Goal: Use online tool/utility: Utilize a website feature to perform a specific function

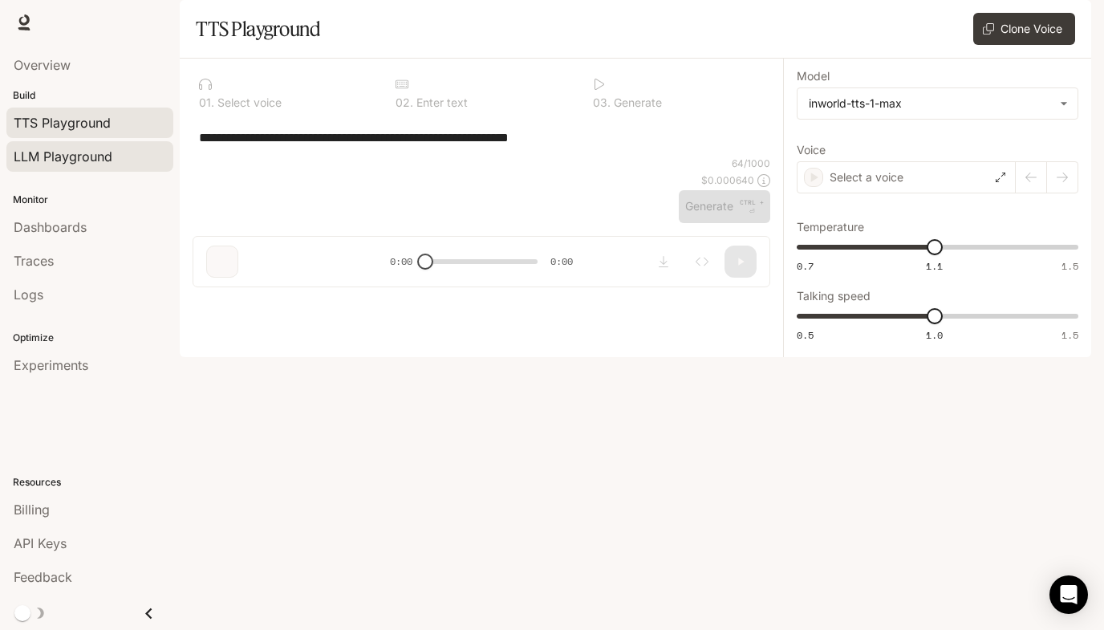
click at [95, 161] on span "LLM Playground" at bounding box center [63, 156] width 99 height 19
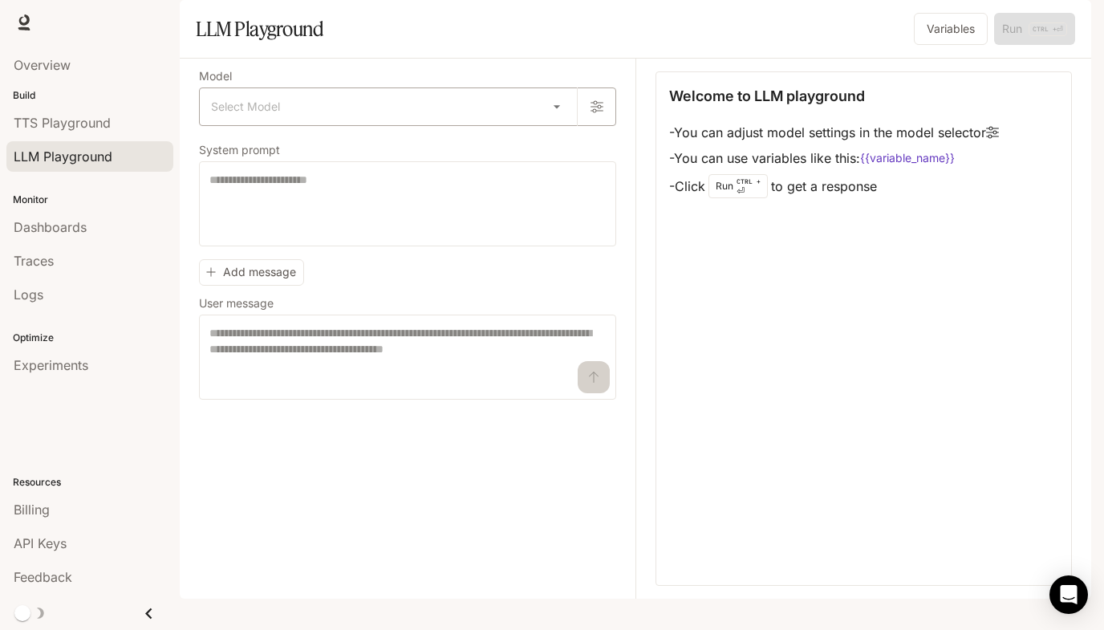
click at [342, 154] on body "Skip to main content Runtime Runtime Documentation Documentation Portal Overvie…" at bounding box center [552, 315] width 1104 height 630
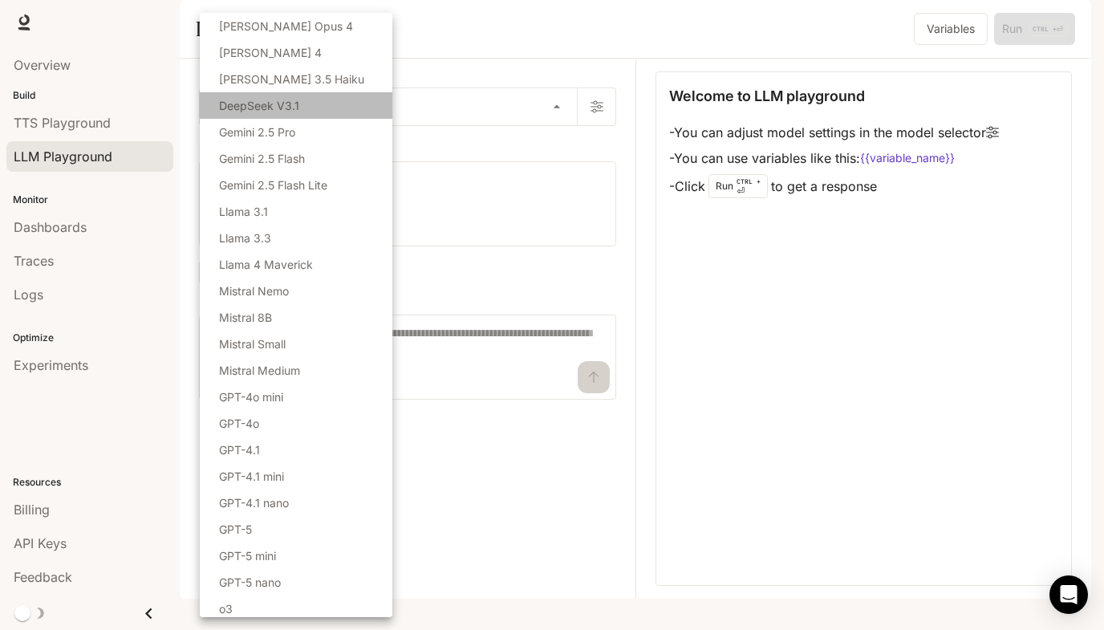
click at [305, 107] on li "DeepSeek V3.1" at bounding box center [296, 105] width 193 height 26
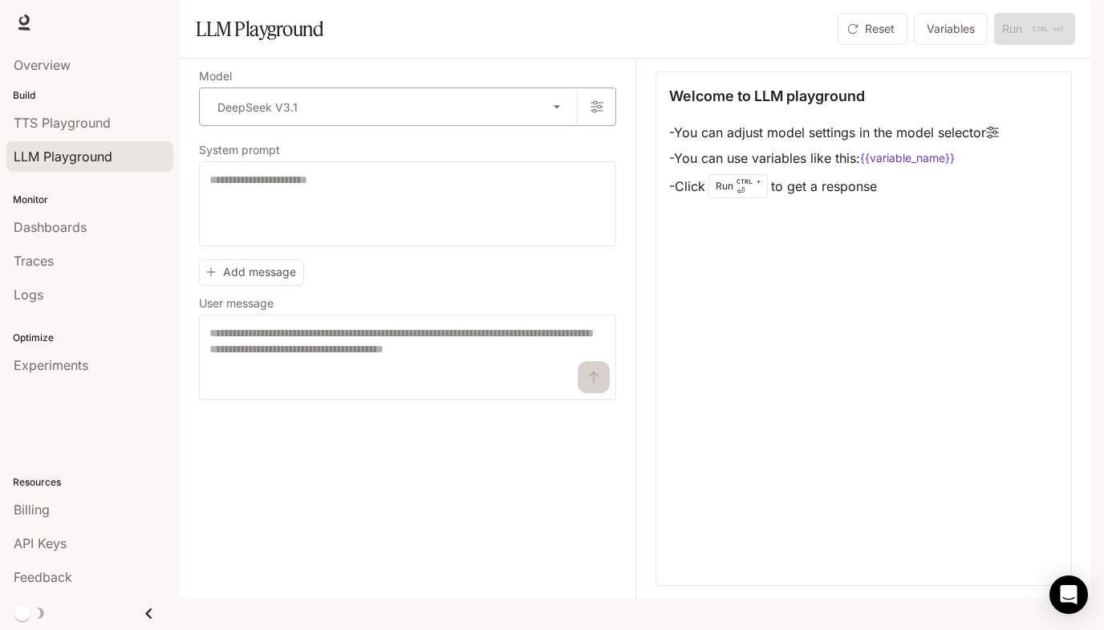
click at [362, 153] on body "**********" at bounding box center [552, 315] width 1104 height 630
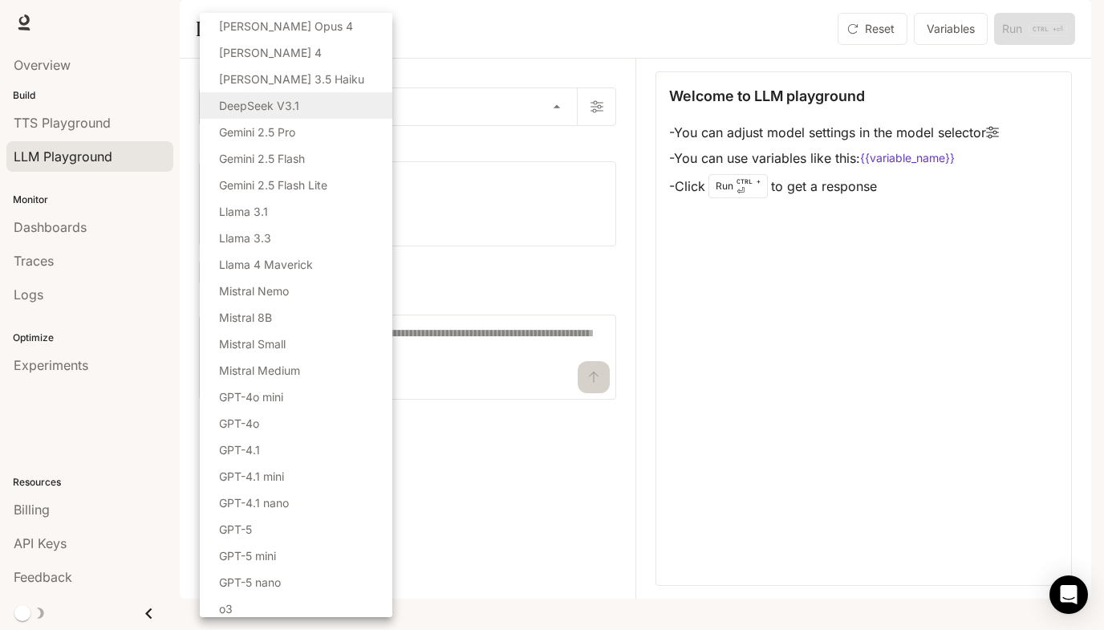
click at [328, 136] on li "Gemini 2.5 Pro" at bounding box center [296, 132] width 193 height 26
type input "**********"
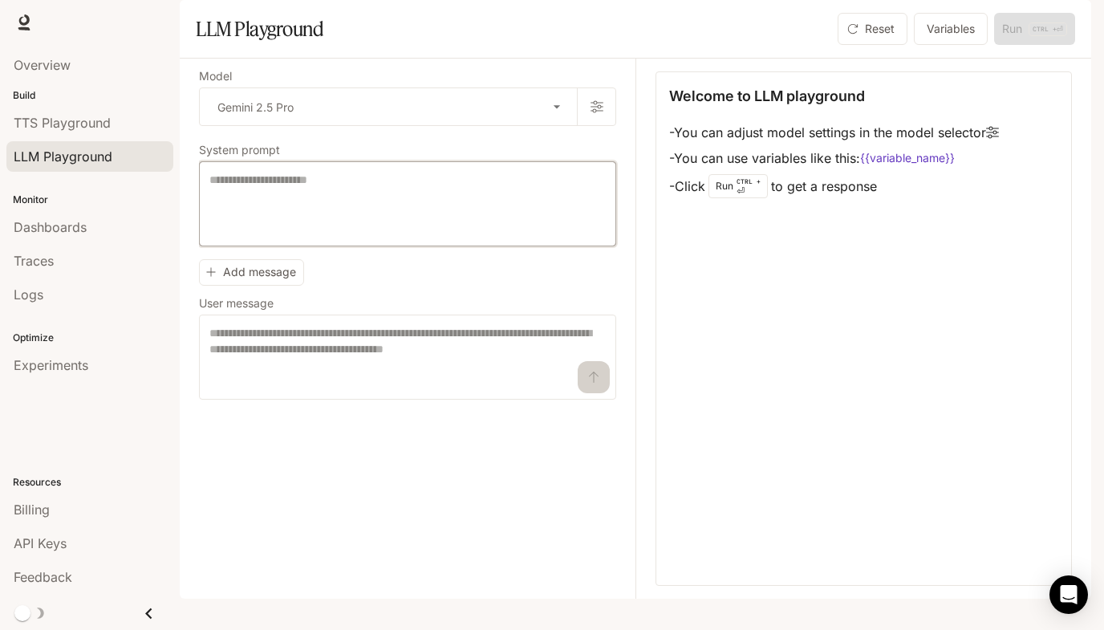
click at [491, 233] on textarea at bounding box center [407, 204] width 396 height 64
click at [353, 236] on textarea at bounding box center [407, 204] width 396 height 64
click at [438, 144] on body "**********" at bounding box center [552, 315] width 1104 height 630
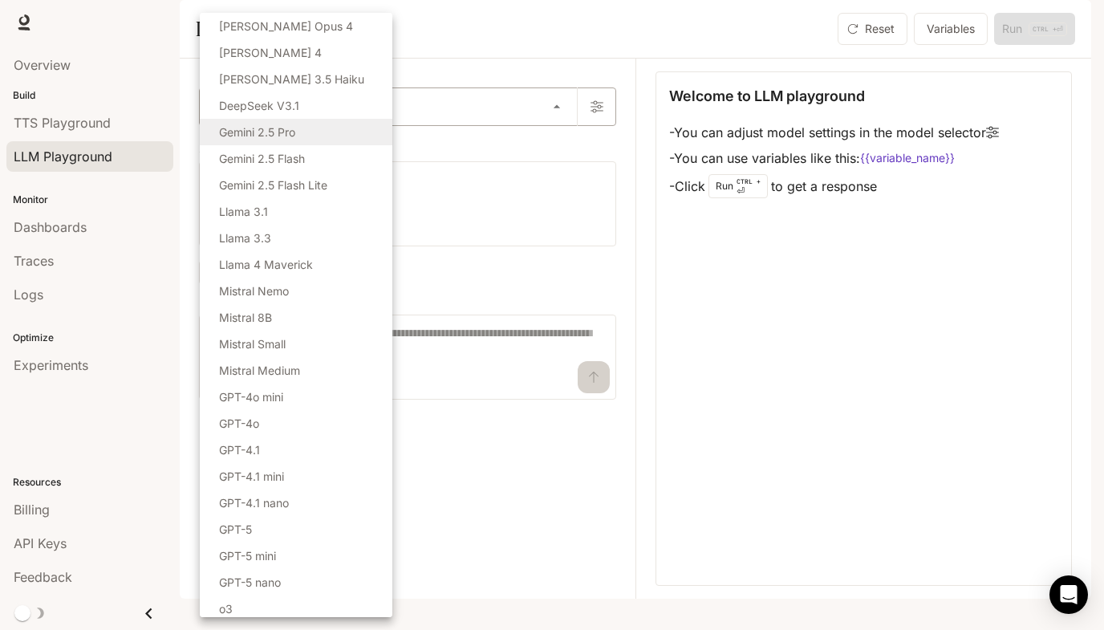
click at [438, 144] on div at bounding box center [552, 315] width 1104 height 630
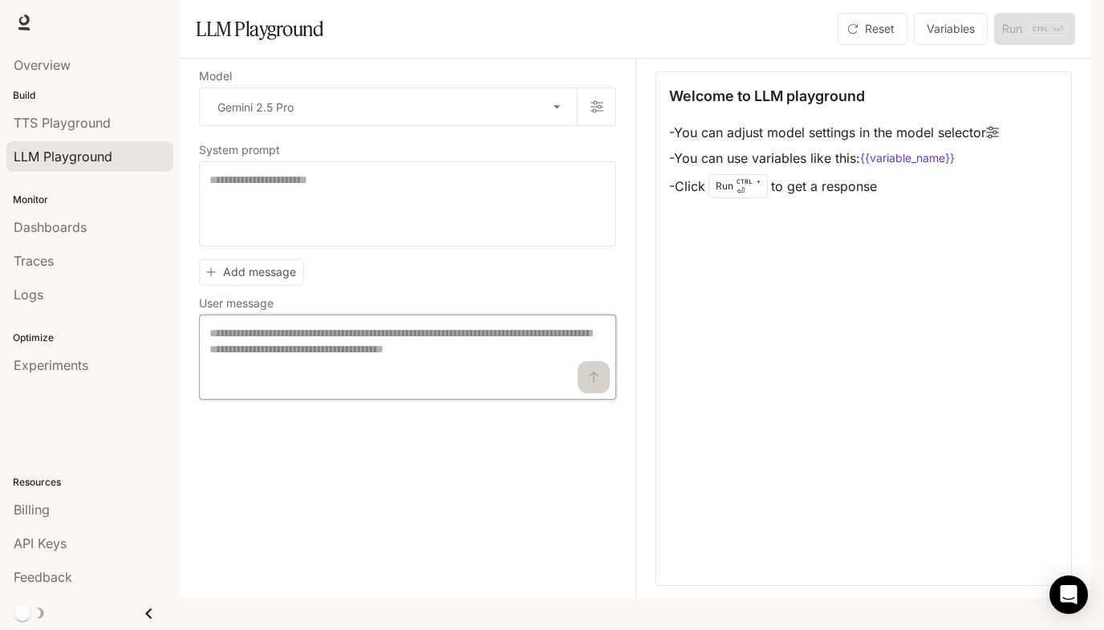
click at [308, 380] on textarea at bounding box center [407, 357] width 396 height 64
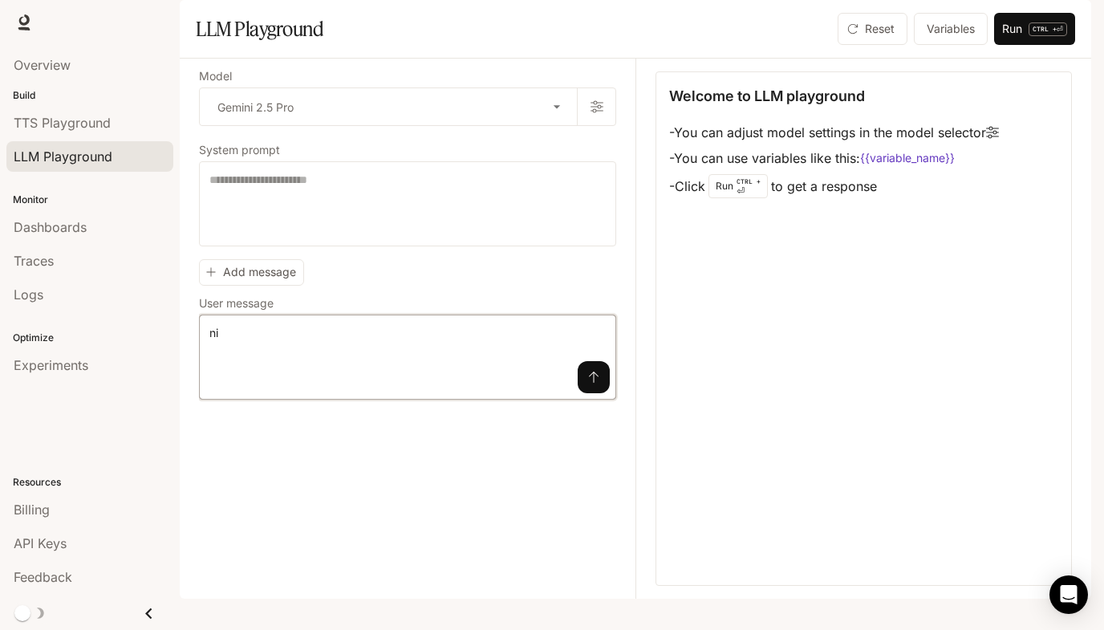
type textarea "*"
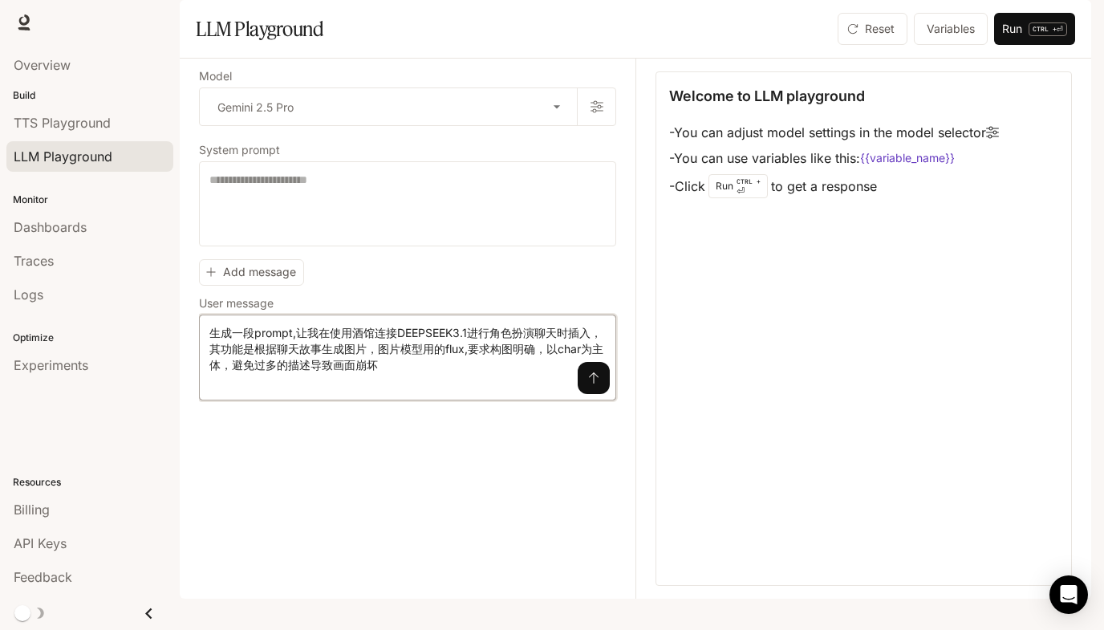
click at [237, 390] on textarea "**********" at bounding box center [407, 357] width 396 height 65
click at [600, 394] on button "submit" at bounding box center [594, 378] width 32 height 32
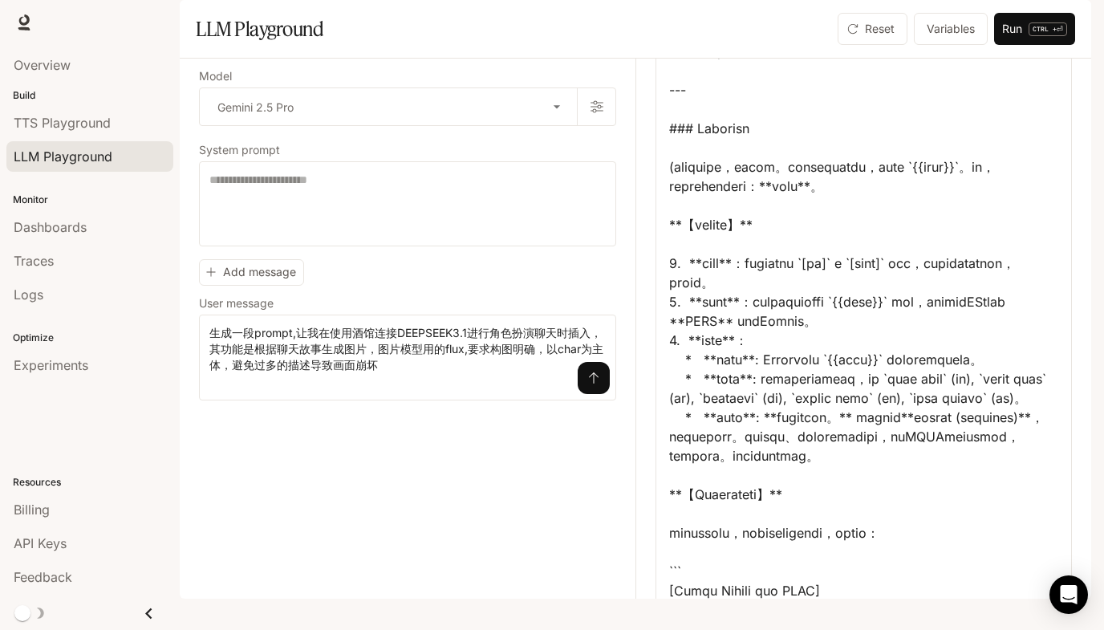
scroll to position [161, 0]
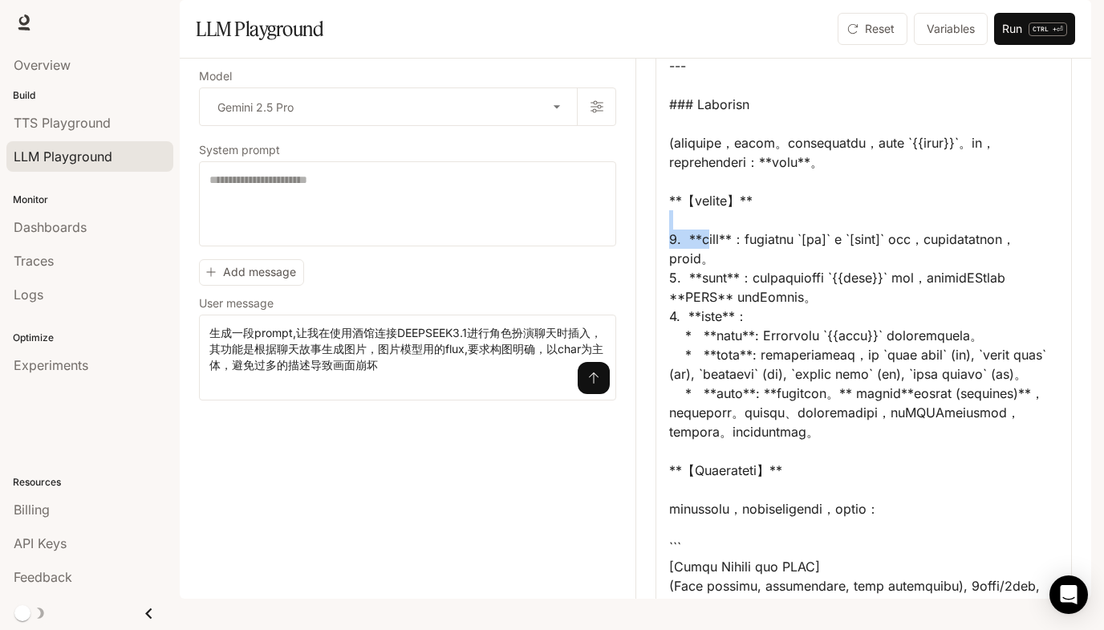
drag, startPoint x: 713, startPoint y: 305, endPoint x: 908, endPoint y: 283, distance: 197.0
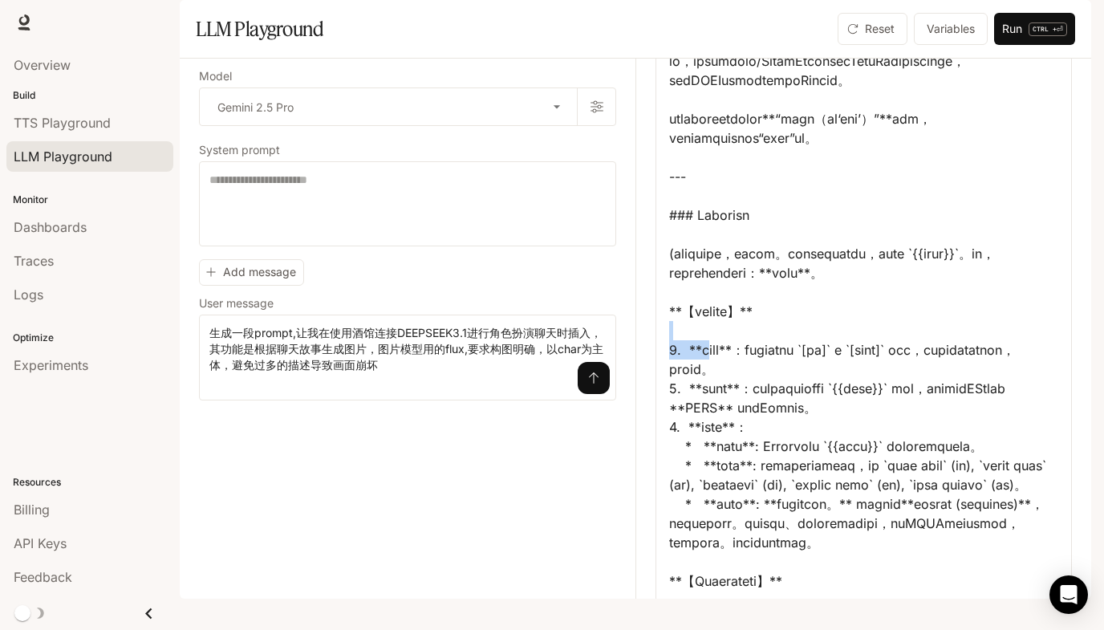
scroll to position [35, 0]
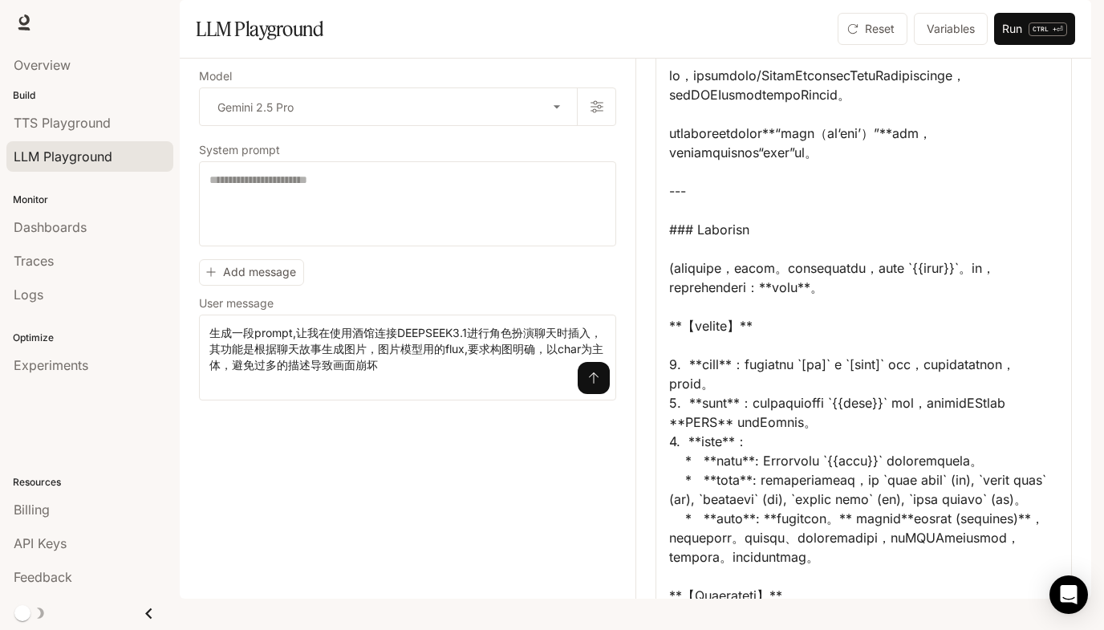
click at [504, 45] on div "LLM Playground" at bounding box center [414, 29] width 437 height 32
drag, startPoint x: 385, startPoint y: 410, endPoint x: 182, endPoint y: 371, distance: 206.8
click at [182, 371] on div "**********" at bounding box center [636, 329] width 912 height 540
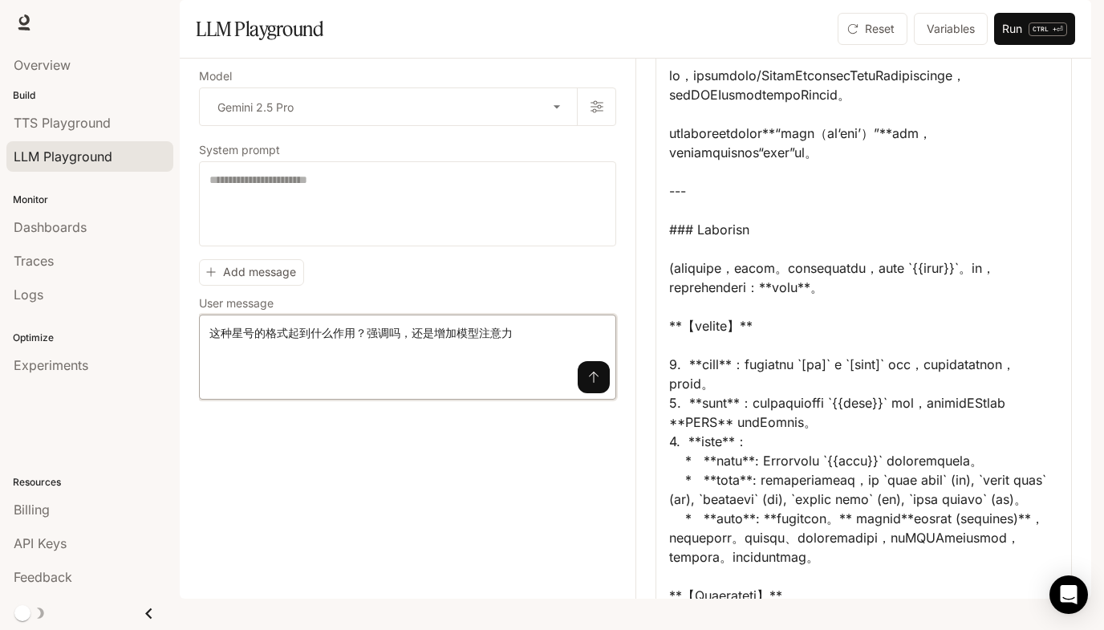
type textarea "**********"
click at [589, 383] on icon "submit" at bounding box center [594, 377] width 10 height 11
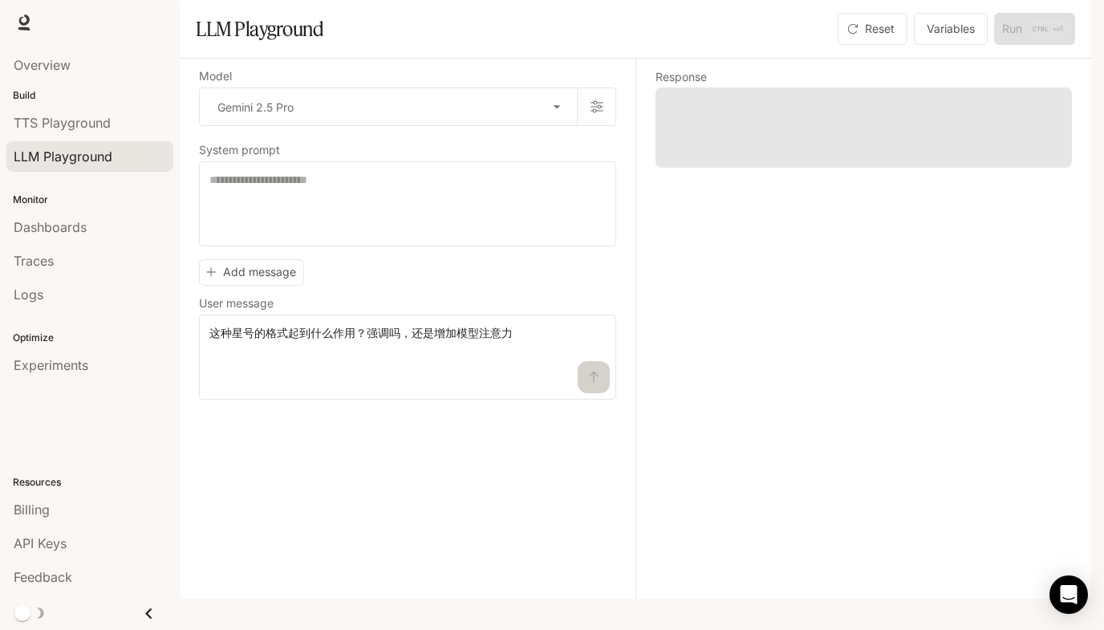
scroll to position [0, 0]
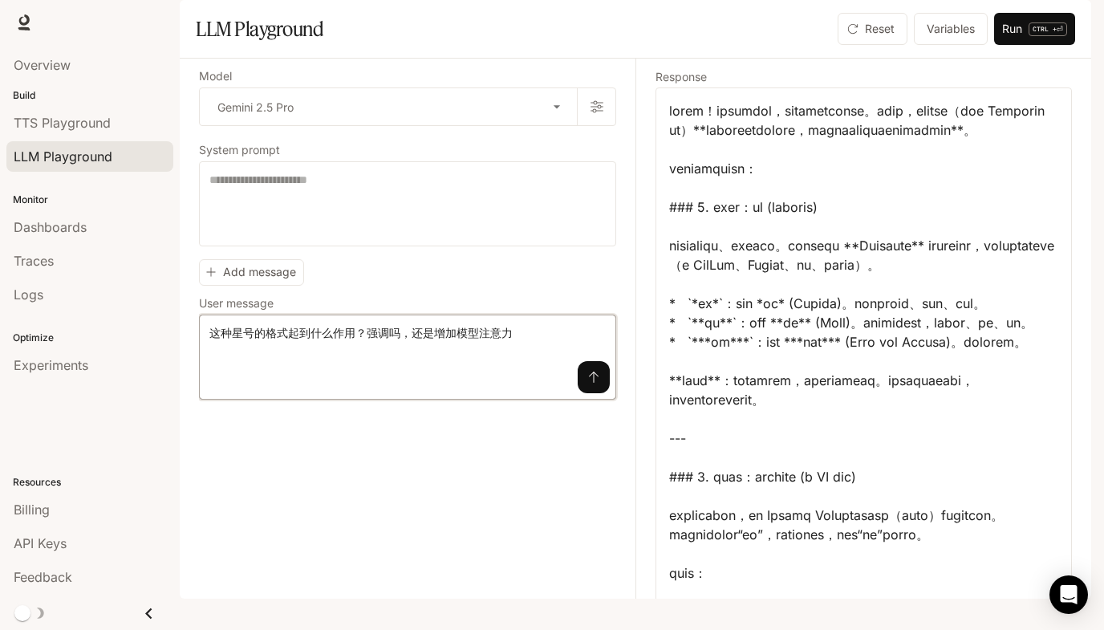
click at [294, 389] on textarea "**********" at bounding box center [407, 357] width 396 height 64
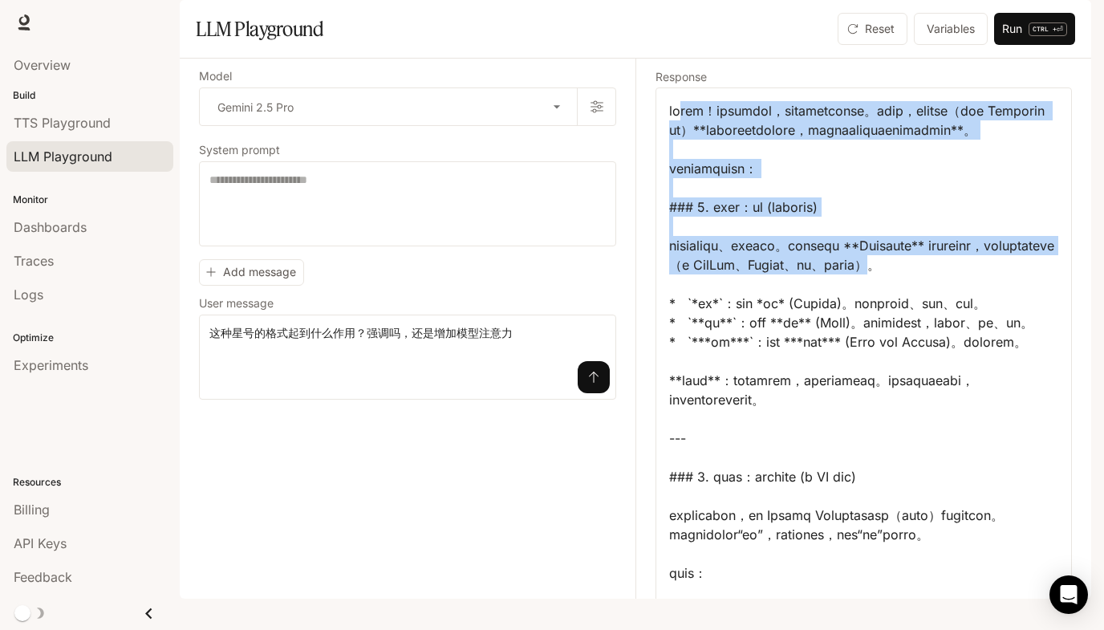
drag, startPoint x: 689, startPoint y: 158, endPoint x: 894, endPoint y: 368, distance: 293.4
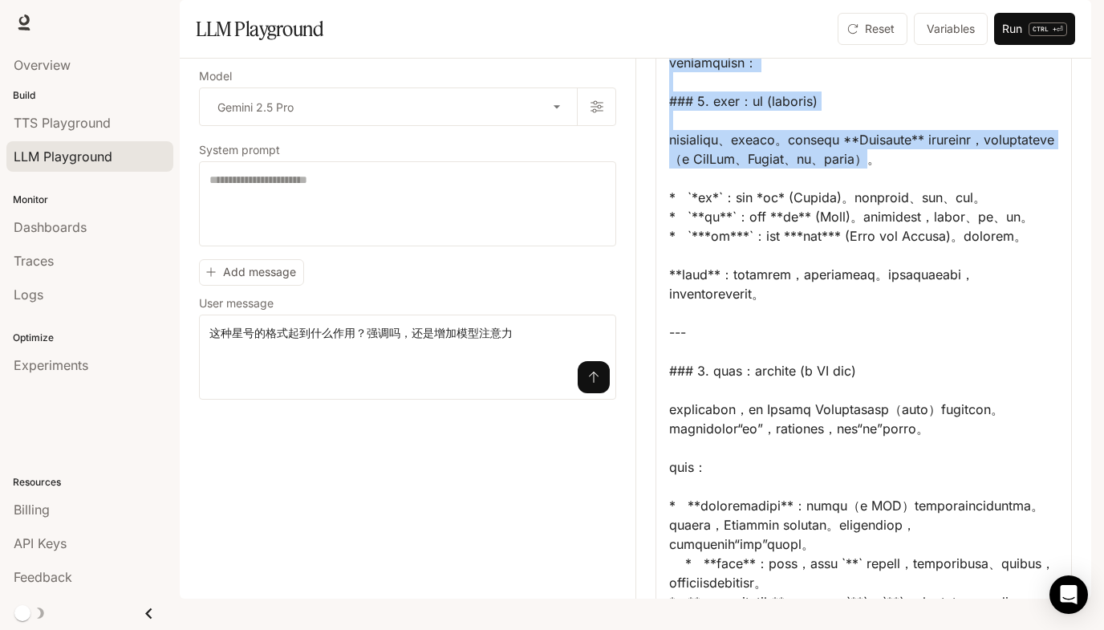
scroll to position [107, 0]
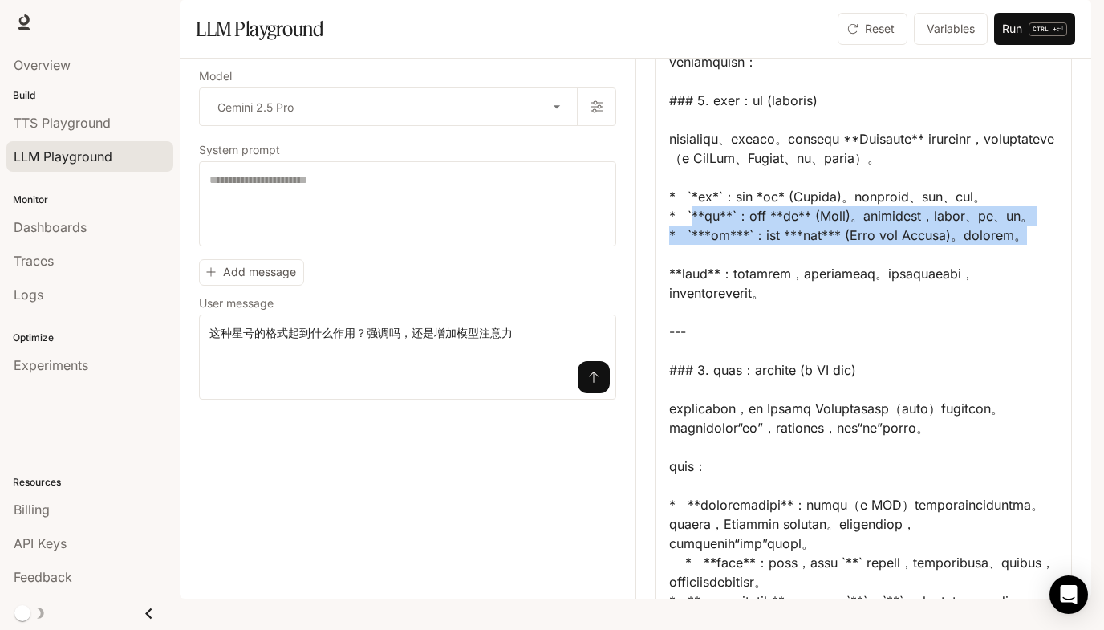
drag, startPoint x: 692, startPoint y: 330, endPoint x: 766, endPoint y: 391, distance: 96.4
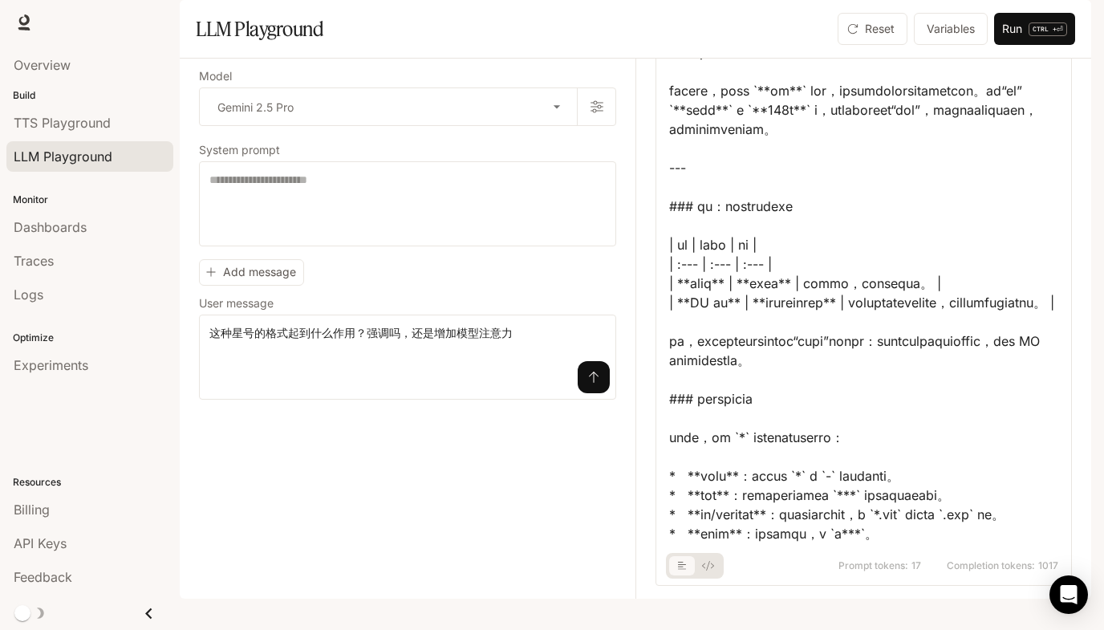
scroll to position [1354, 0]
click at [246, 286] on button "Add message" at bounding box center [251, 272] width 105 height 26
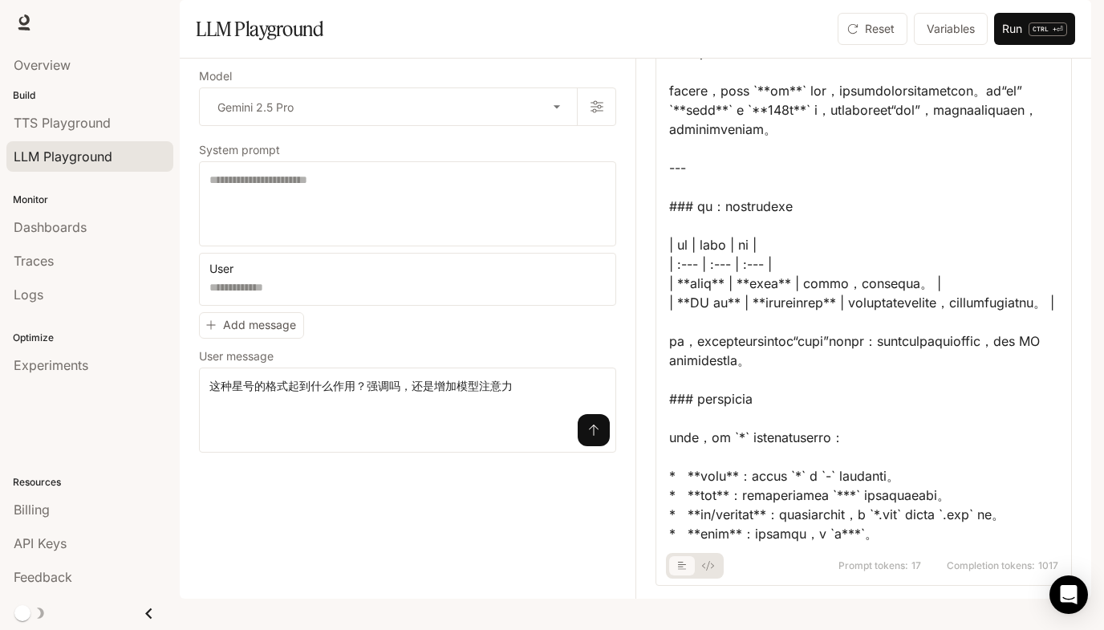
click at [368, 377] on div "**********" at bounding box center [407, 353] width 417 height 200
click at [608, 278] on icon "button" at bounding box center [601, 272] width 13 height 13
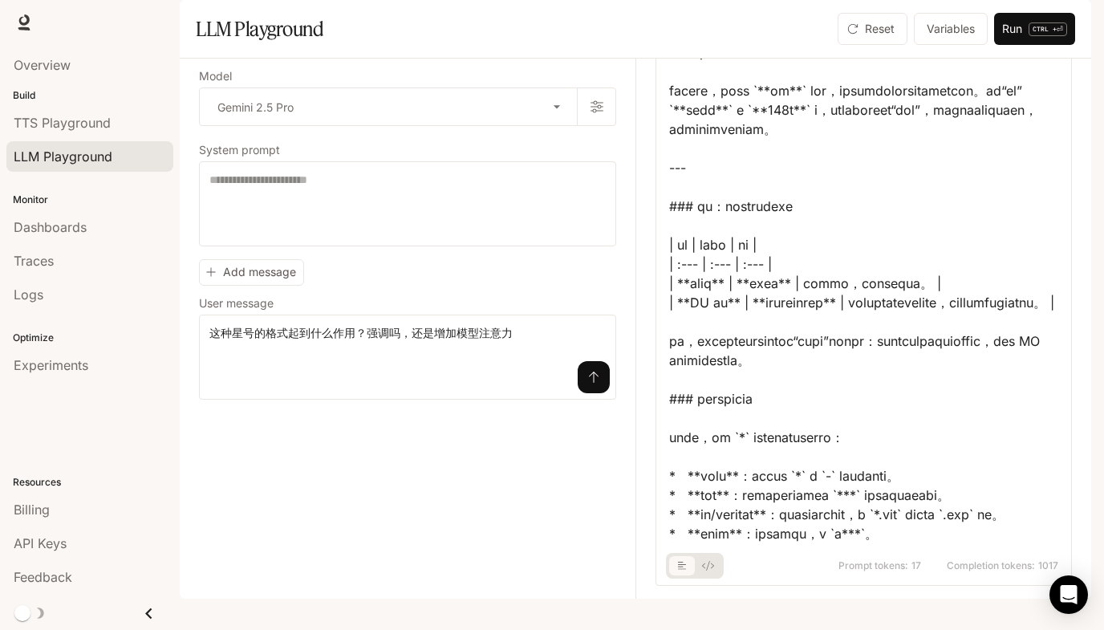
click at [702, 571] on icon "basic tabs example" at bounding box center [708, 566] width 12 height 10
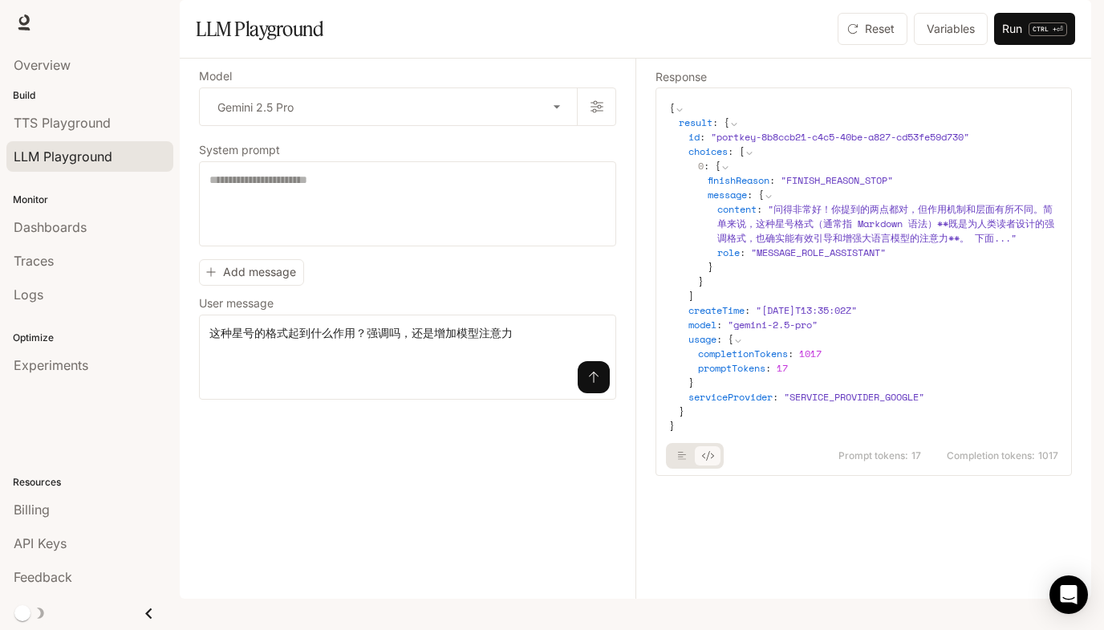
click at [674, 469] on button "basic tabs example" at bounding box center [682, 456] width 26 height 26
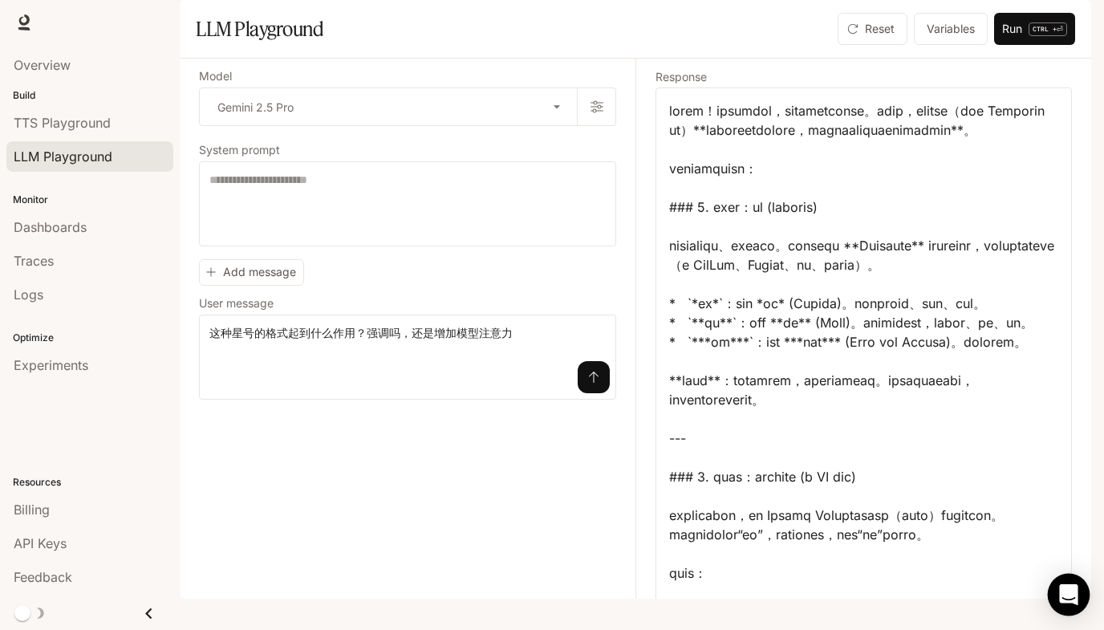
click at [1067, 597] on icon "Open Intercom Messenger" at bounding box center [1068, 594] width 18 height 21
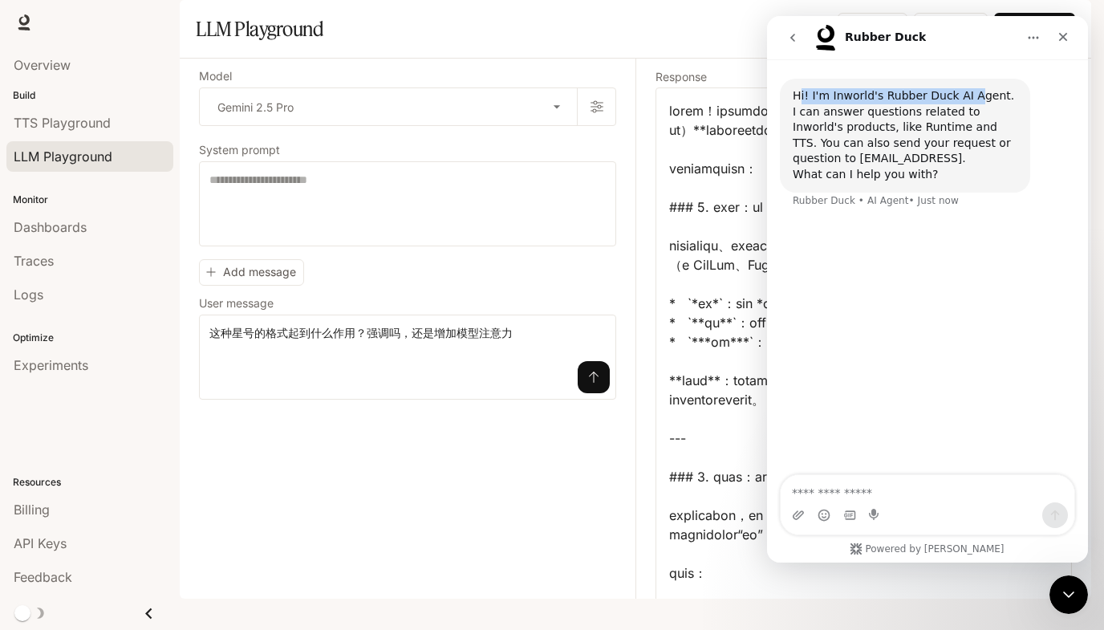
drag, startPoint x: 803, startPoint y: 95, endPoint x: 981, endPoint y: 103, distance: 178.3
click at [981, 103] on div "Hi! I'm Inworld's Rubber Duck AI Agent. I can answer questions related to Inwor…" at bounding box center [905, 135] width 225 height 95
click at [788, 30] on button "go back" at bounding box center [793, 37] width 30 height 30
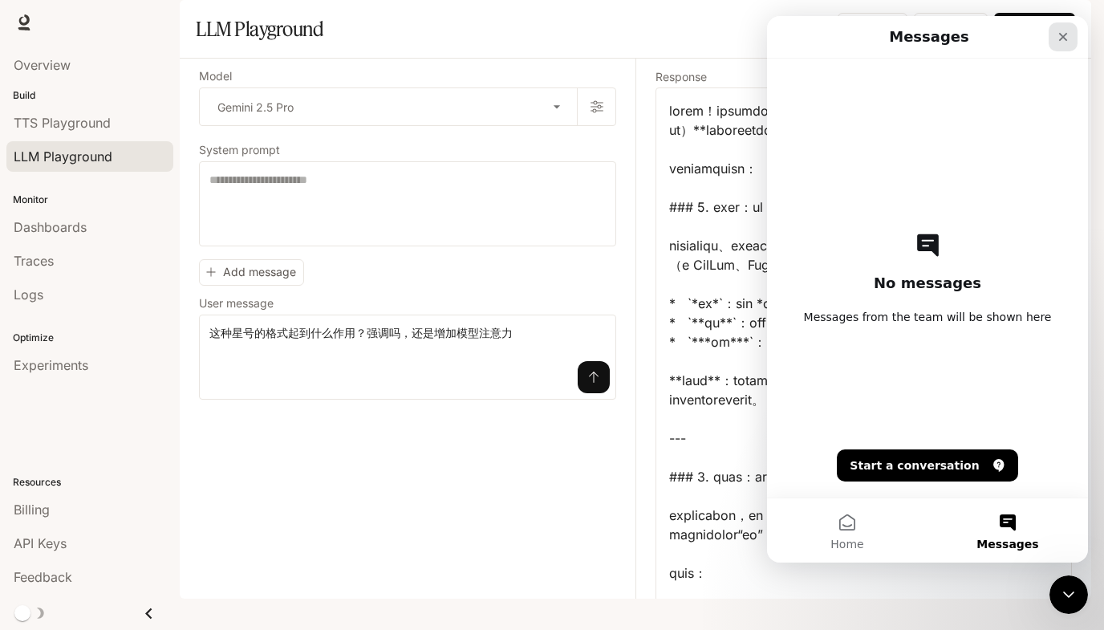
click at [1067, 42] on icon "Close" at bounding box center [1063, 36] width 13 height 13
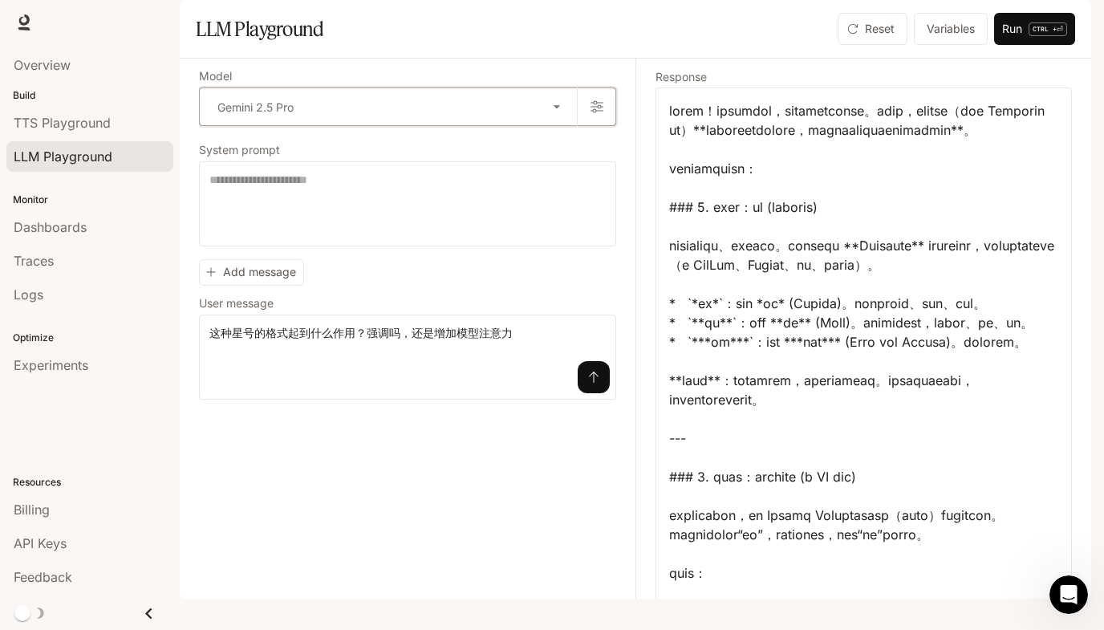
click at [597, 113] on icon "button" at bounding box center [597, 107] width 13 height 12
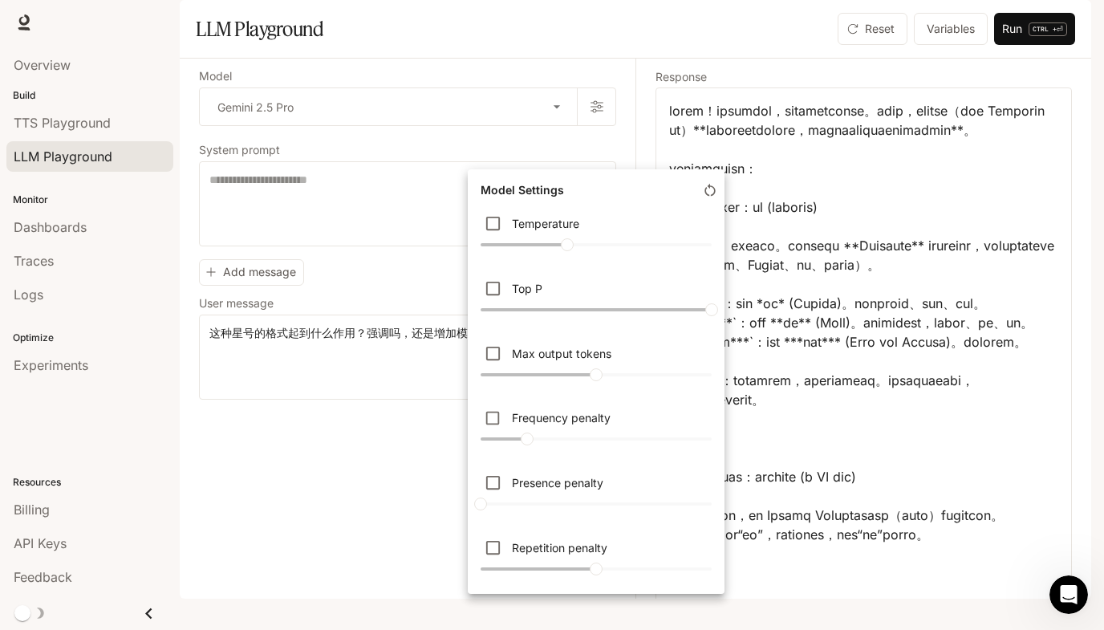
click at [415, 542] on div at bounding box center [552, 315] width 1104 height 630
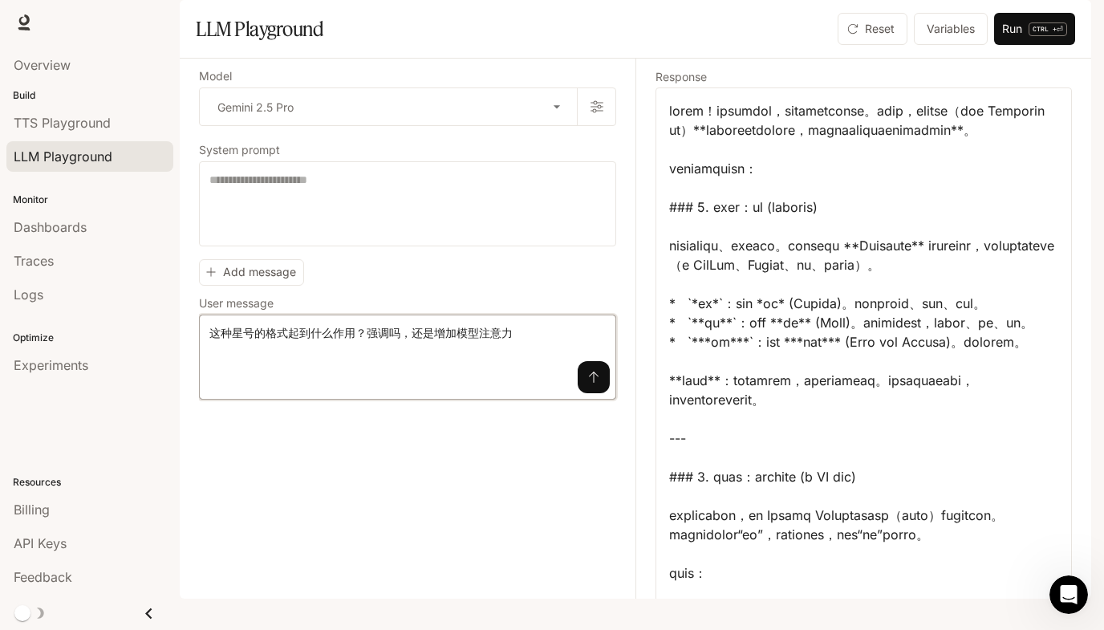
drag, startPoint x: 530, startPoint y: 380, endPoint x: 204, endPoint y: 380, distance: 325.8
click at [204, 380] on div "**********" at bounding box center [407, 357] width 417 height 85
click at [937, 45] on button "Variables" at bounding box center [951, 29] width 74 height 32
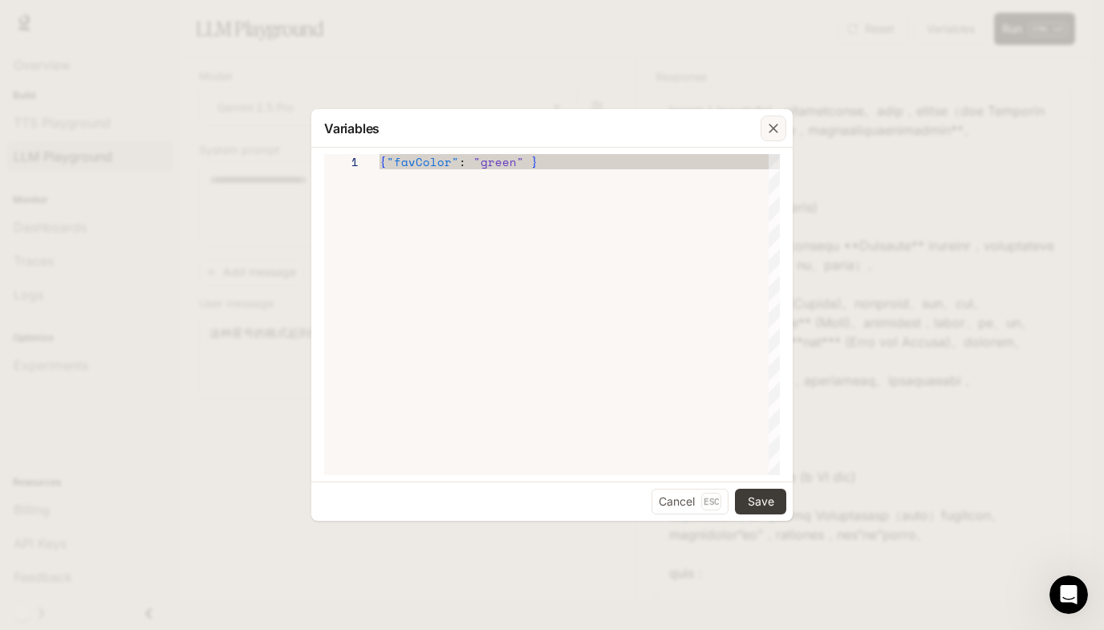
click at [774, 124] on icon "button" at bounding box center [774, 128] width 16 height 16
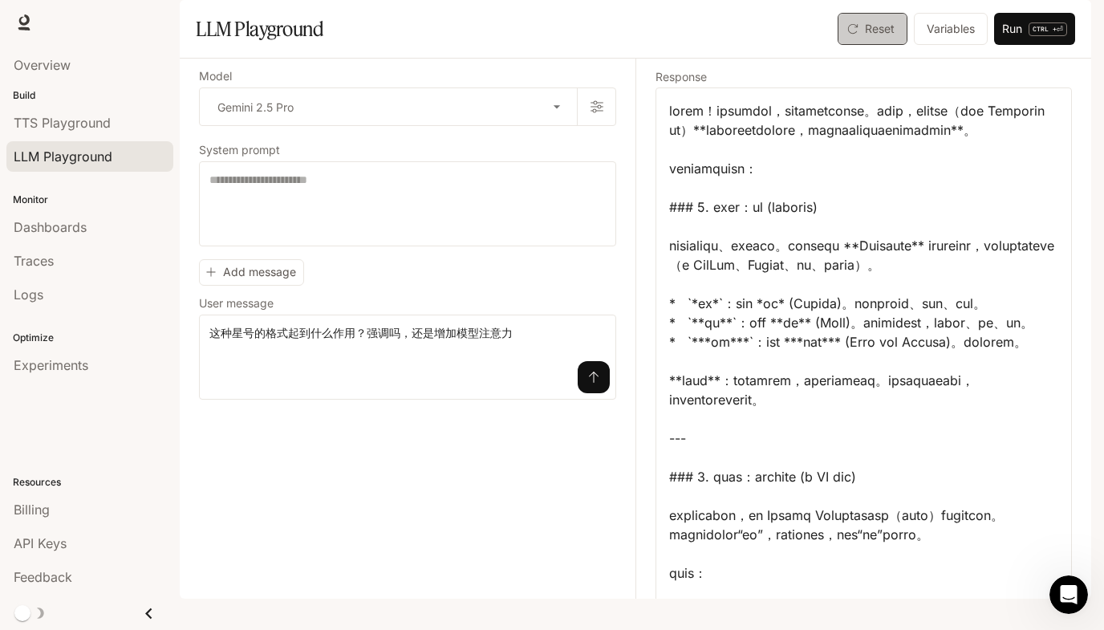
click at [873, 45] on button "Reset" at bounding box center [873, 29] width 70 height 32
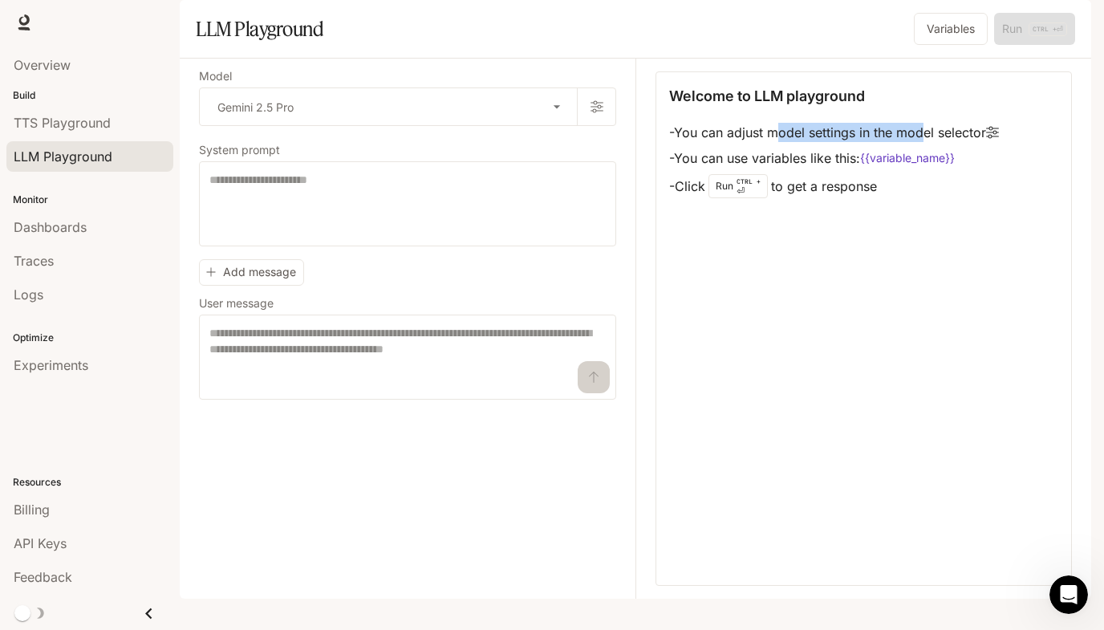
drag, startPoint x: 782, startPoint y: 167, endPoint x: 931, endPoint y: 169, distance: 148.5
click at [931, 145] on li "- You can adjust model settings in the model selector" at bounding box center [834, 133] width 330 height 26
click at [790, 171] on li "- You can use variables like this: {{variable_name}}" at bounding box center [834, 158] width 330 height 26
click at [453, 236] on textarea at bounding box center [407, 204] width 396 height 64
click at [788, 337] on div "Welcome to LLM playground - You can adjust model settings in the model selector…" at bounding box center [864, 328] width 417 height 514
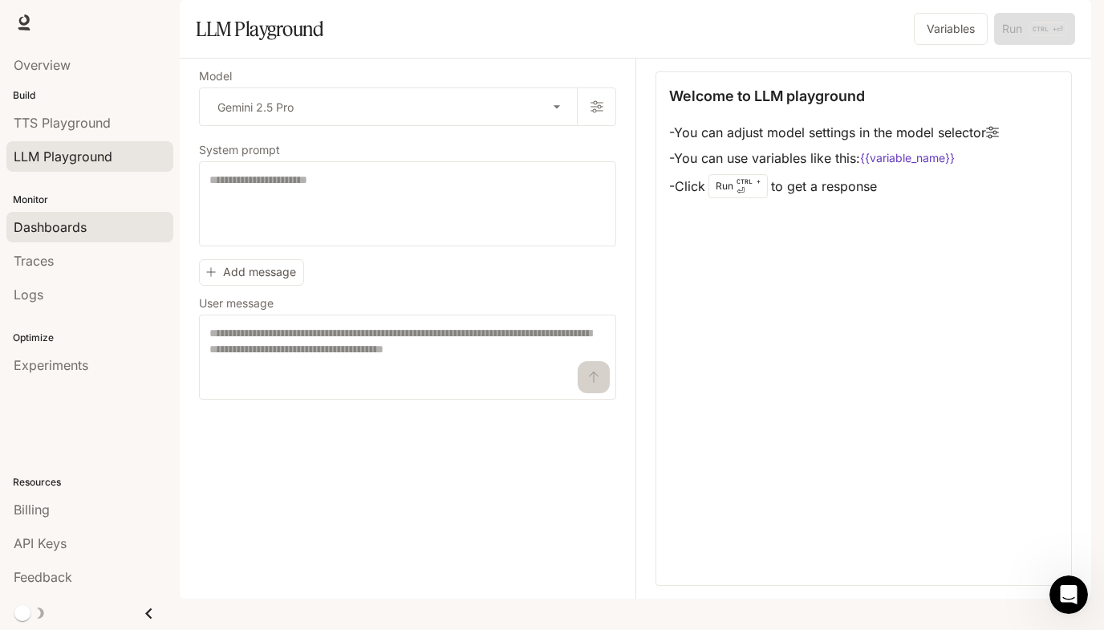
click at [62, 233] on span "Dashboards" at bounding box center [50, 226] width 73 height 19
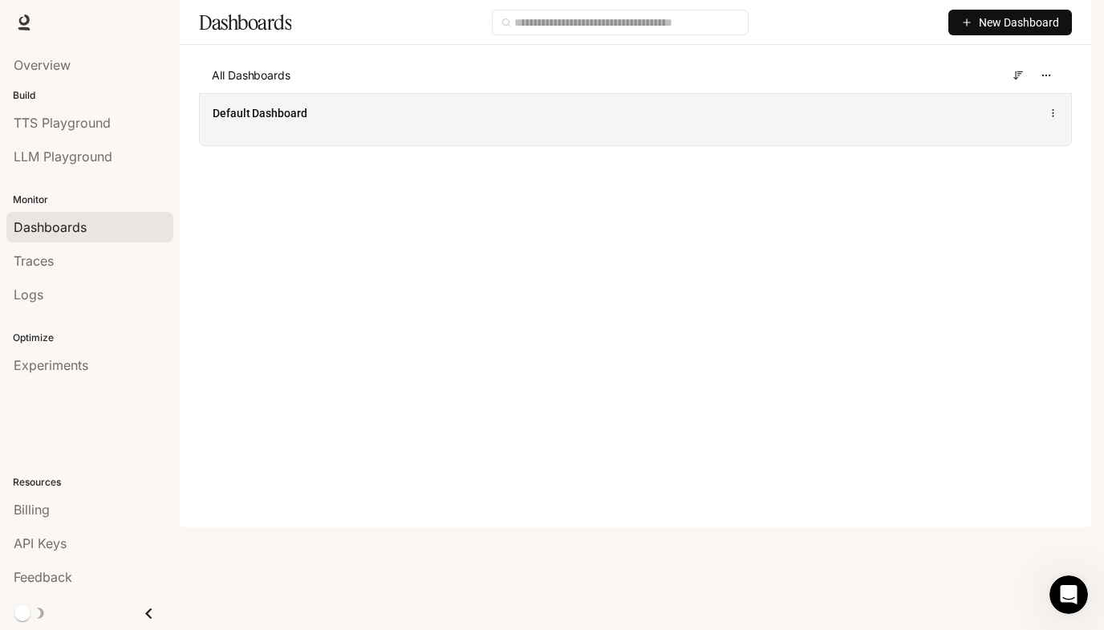
click at [361, 145] on div "Default Dashboard" at bounding box center [636, 119] width 872 height 52
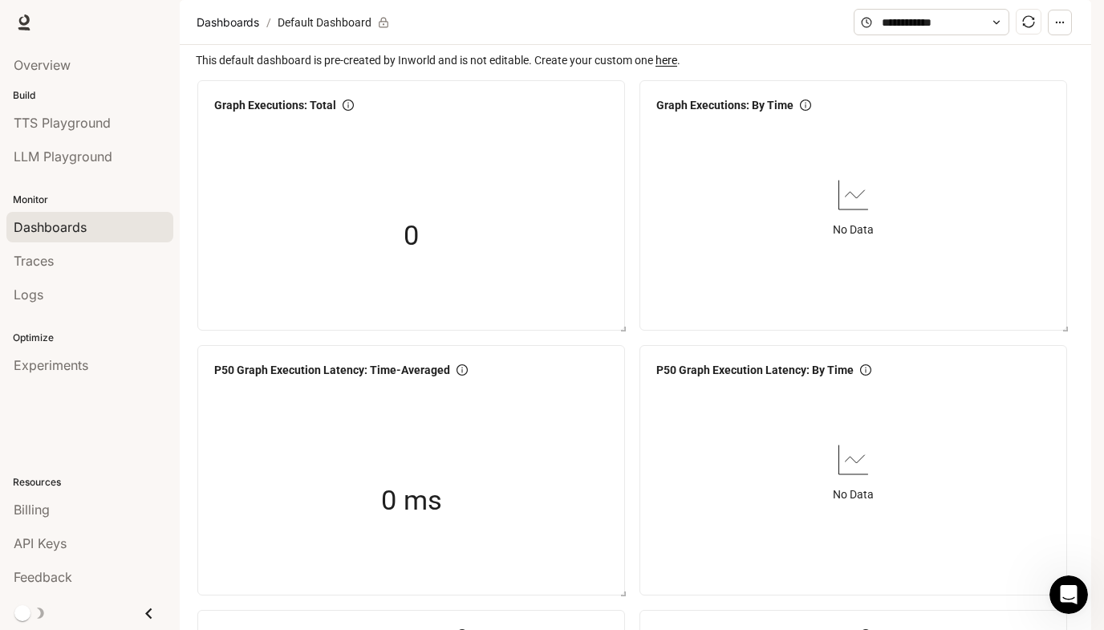
scroll to position [1872, 0]
click at [75, 73] on div "Overview" at bounding box center [90, 64] width 152 height 19
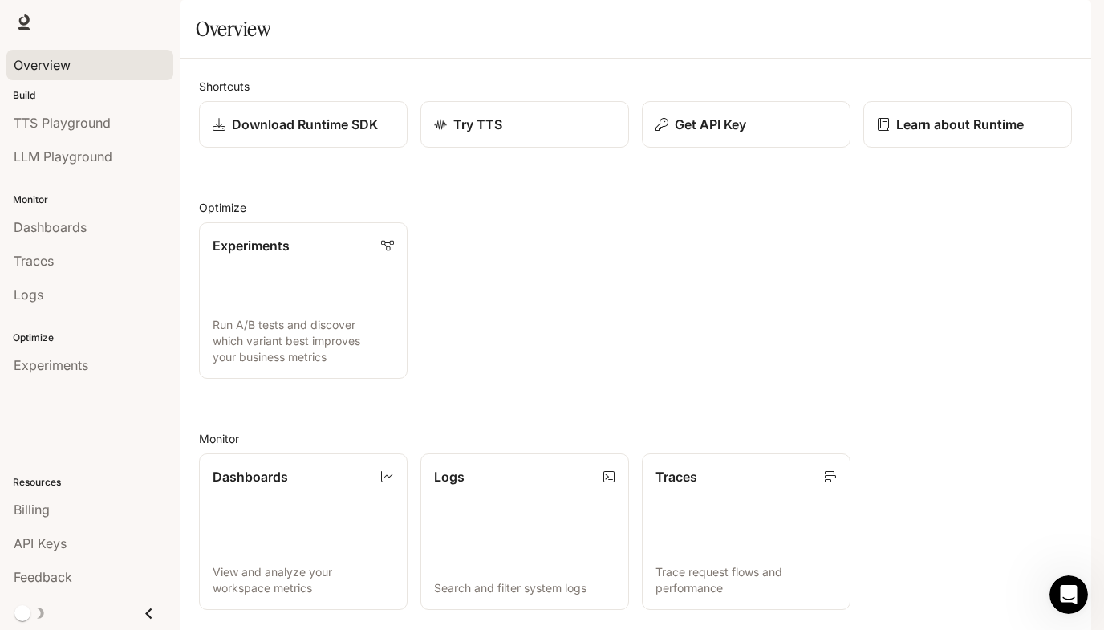
scroll to position [283, 0]
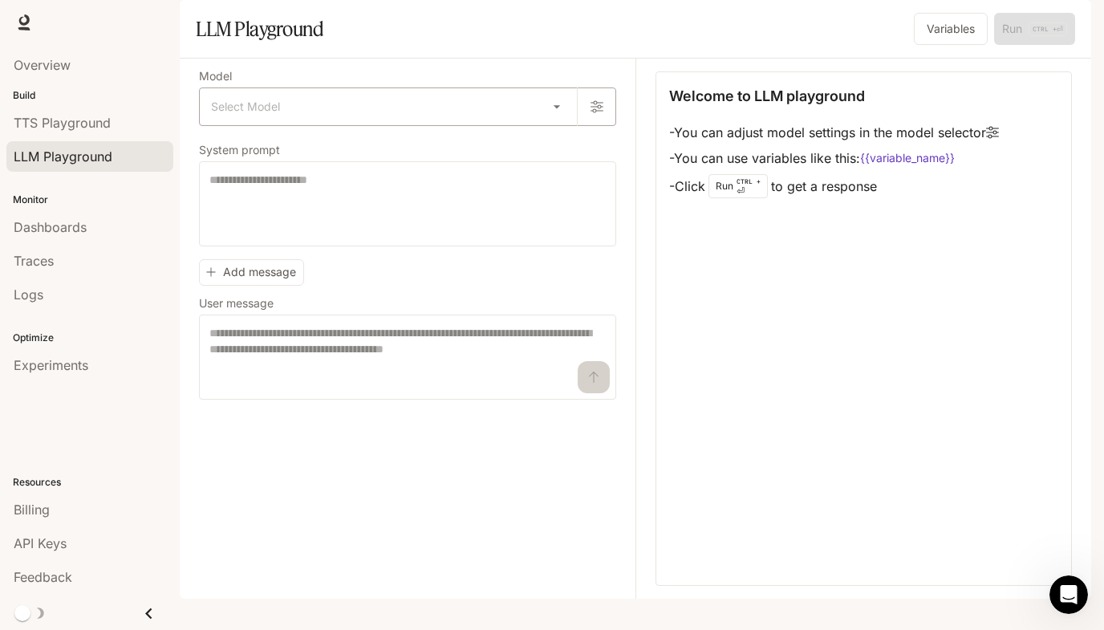
click at [388, 147] on body "Skip to main content Runtime Runtime Documentation Documentation Portal Overvie…" at bounding box center [552, 315] width 1104 height 630
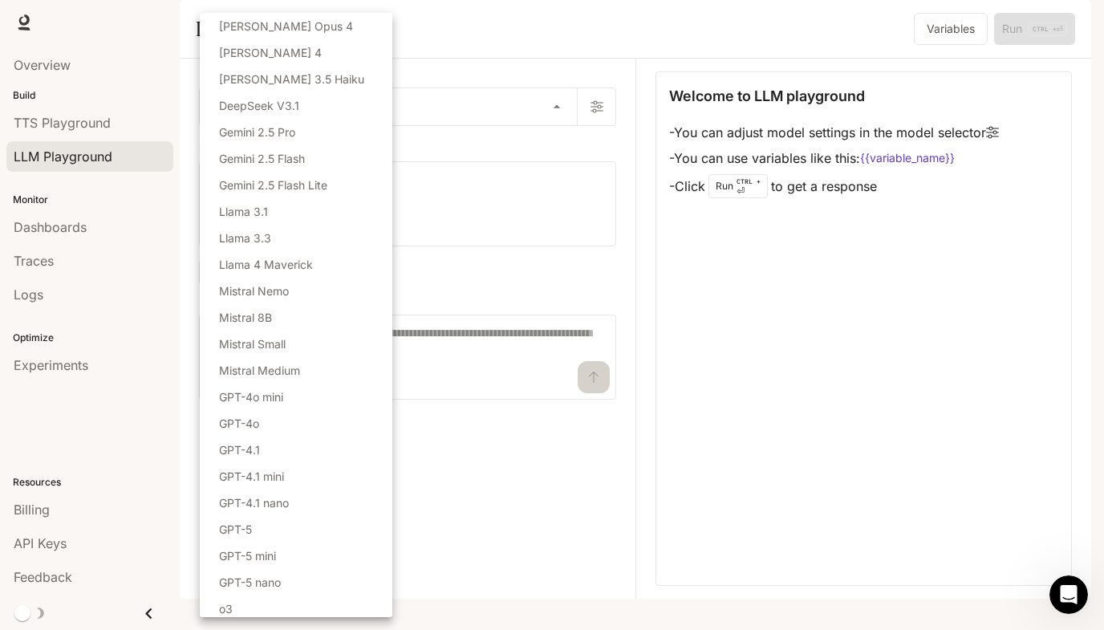
click at [274, 119] on li "Gemini 2.5 Pro" at bounding box center [296, 132] width 193 height 26
type input "**********"
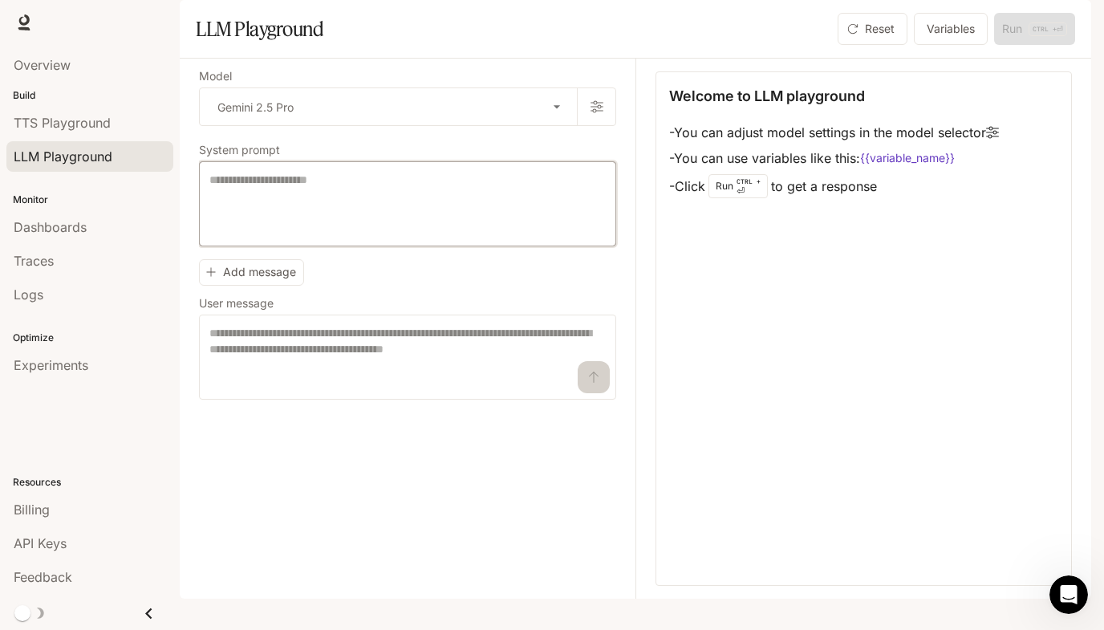
click at [483, 236] on textarea at bounding box center [407, 204] width 396 height 64
click at [386, 383] on textarea at bounding box center [407, 357] width 396 height 64
